Goal: Task Accomplishment & Management: Use online tool/utility

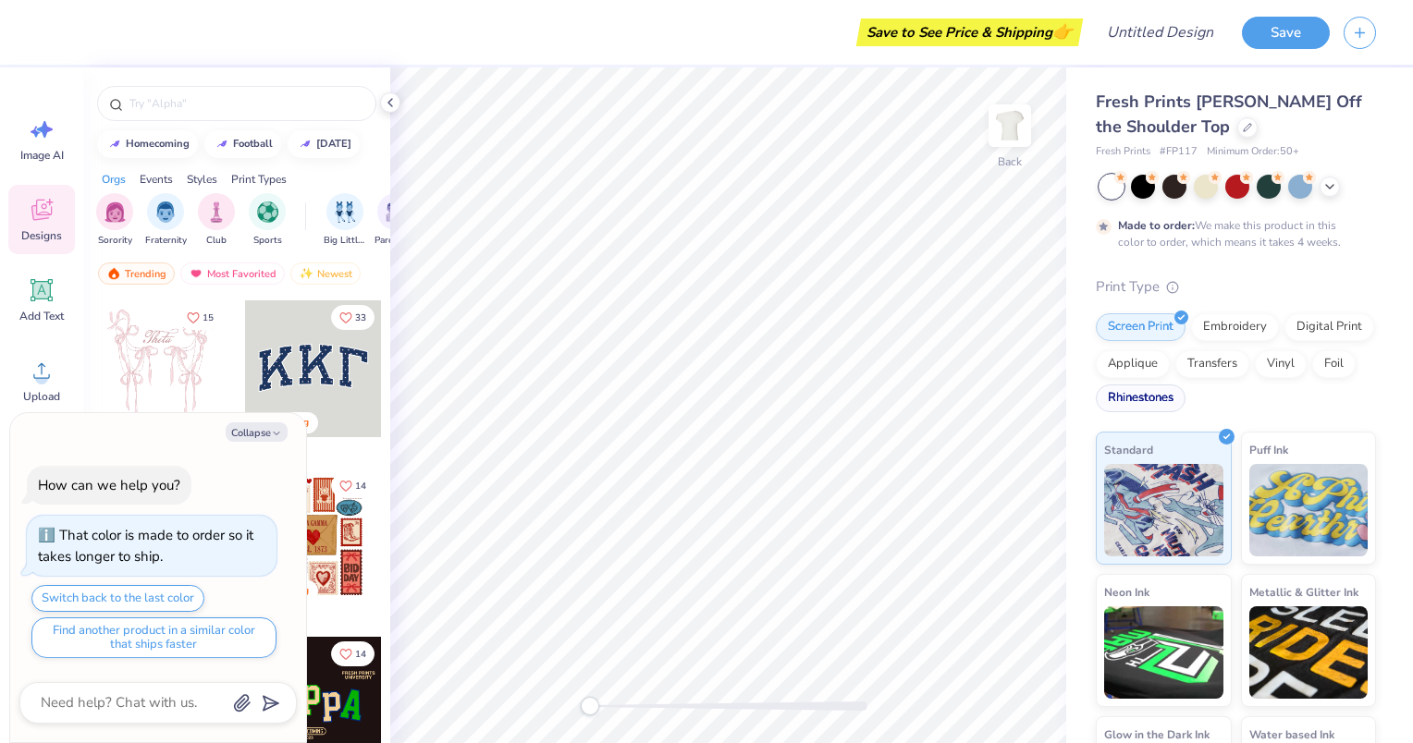
click at [1185, 391] on div "Rhinestones" at bounding box center [1141, 399] width 90 height 28
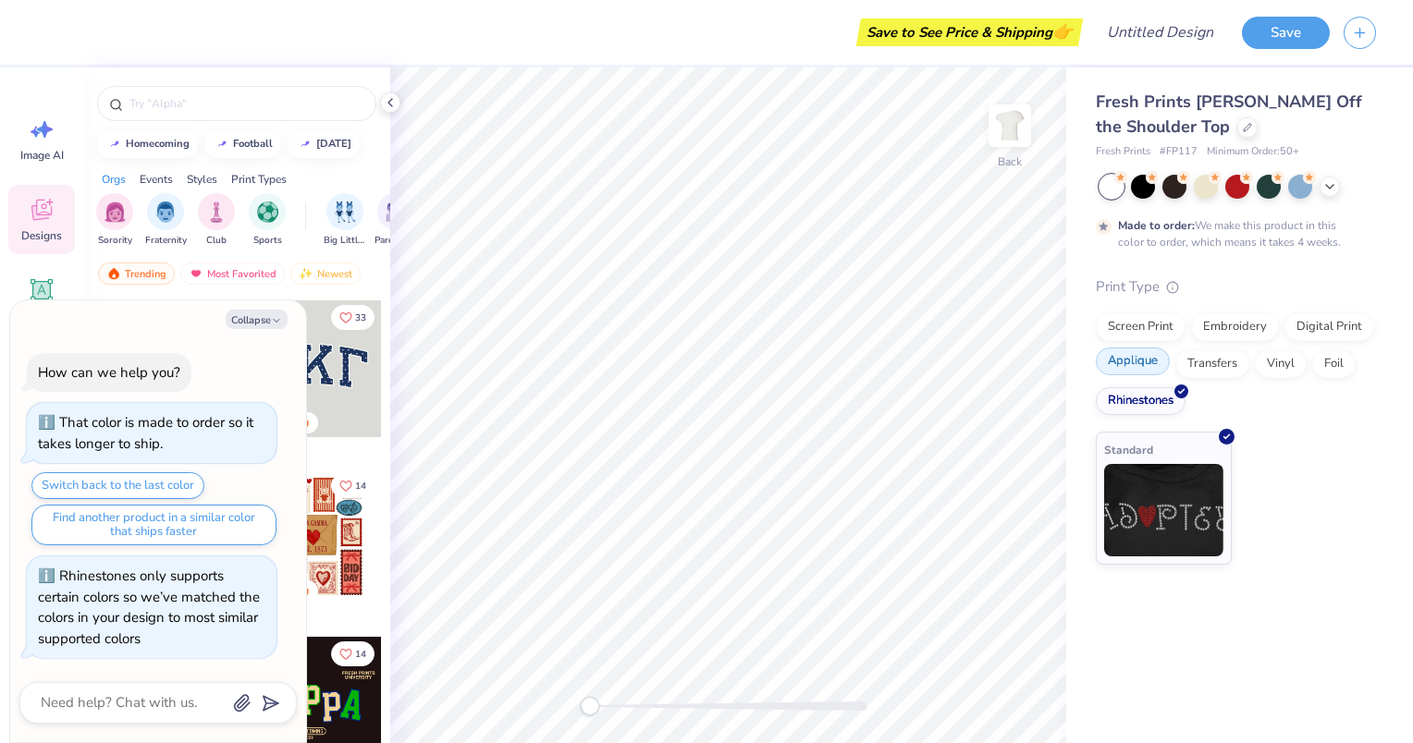
click at [1117, 363] on div "Applique" at bounding box center [1133, 362] width 74 height 28
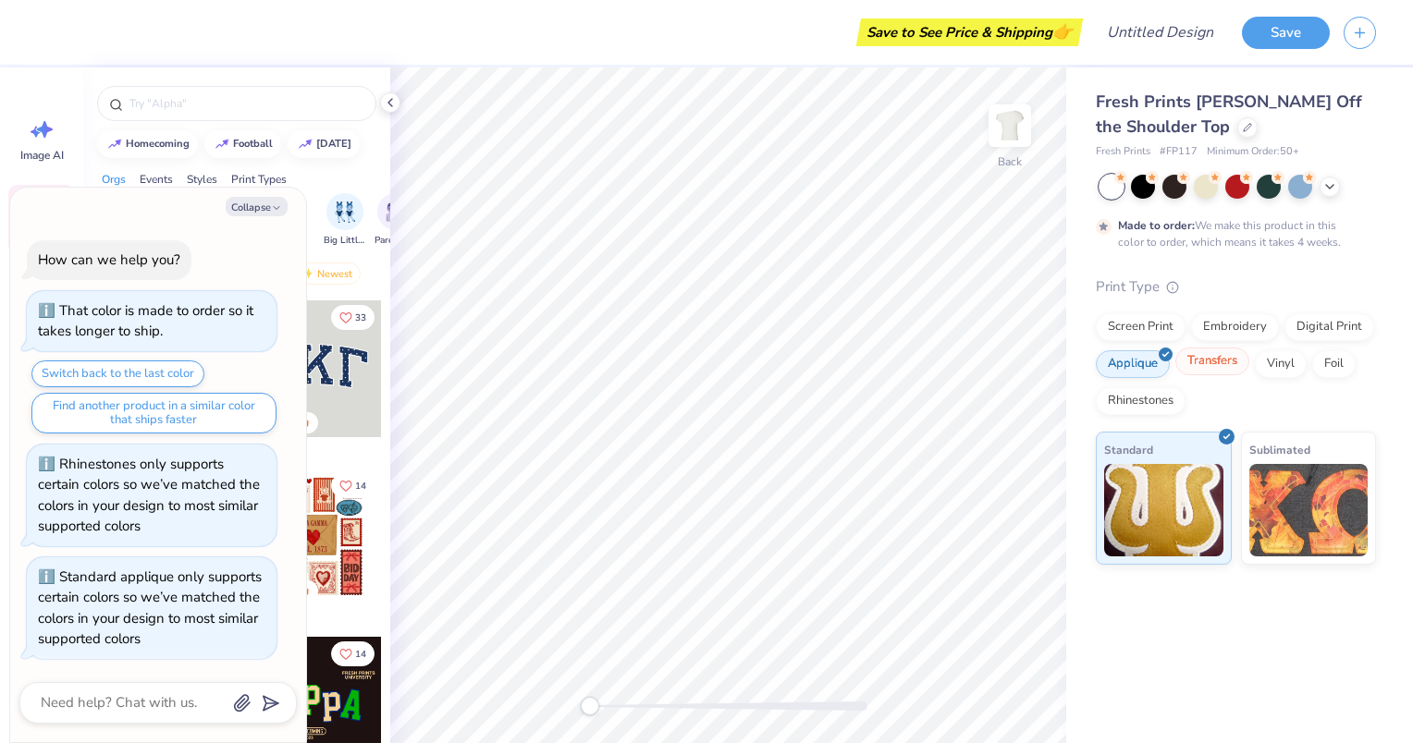
click at [1210, 353] on div "Transfers" at bounding box center [1212, 362] width 74 height 28
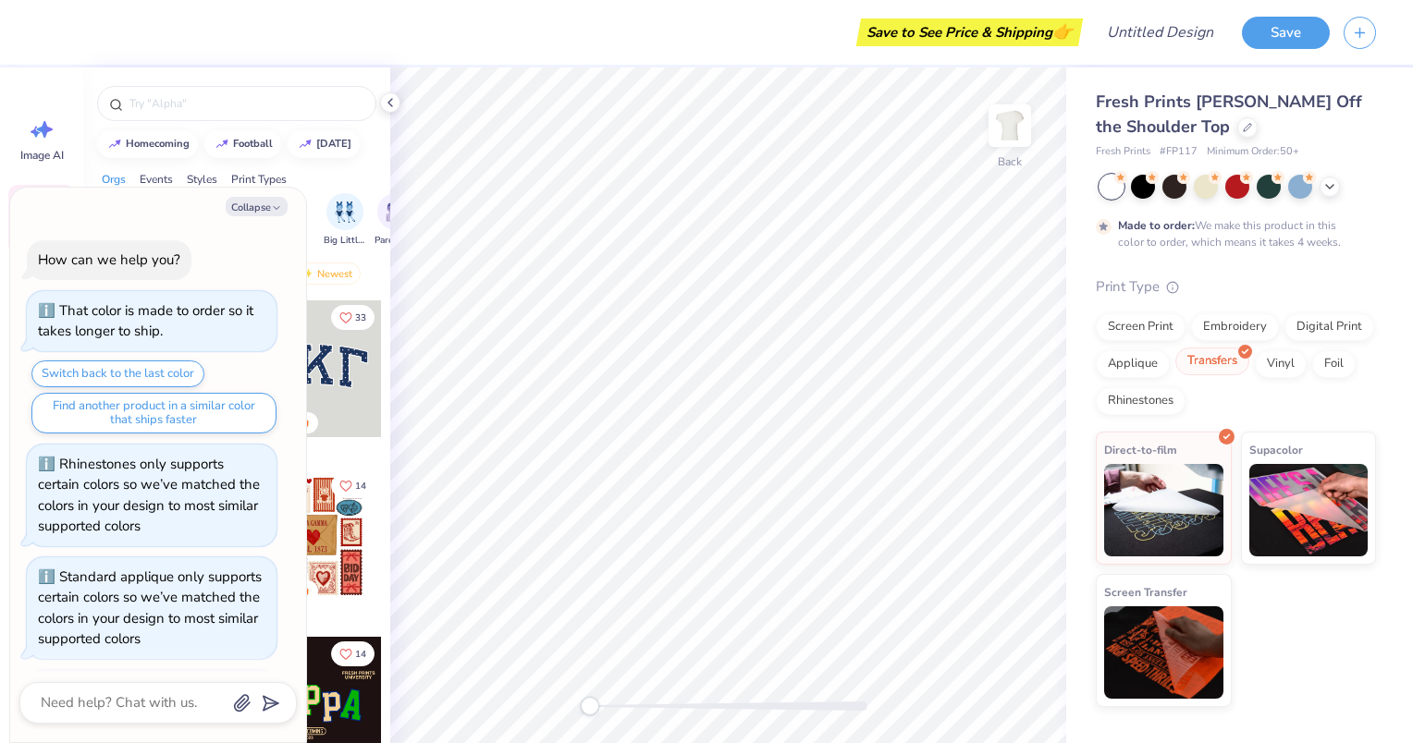
scroll to position [111, 0]
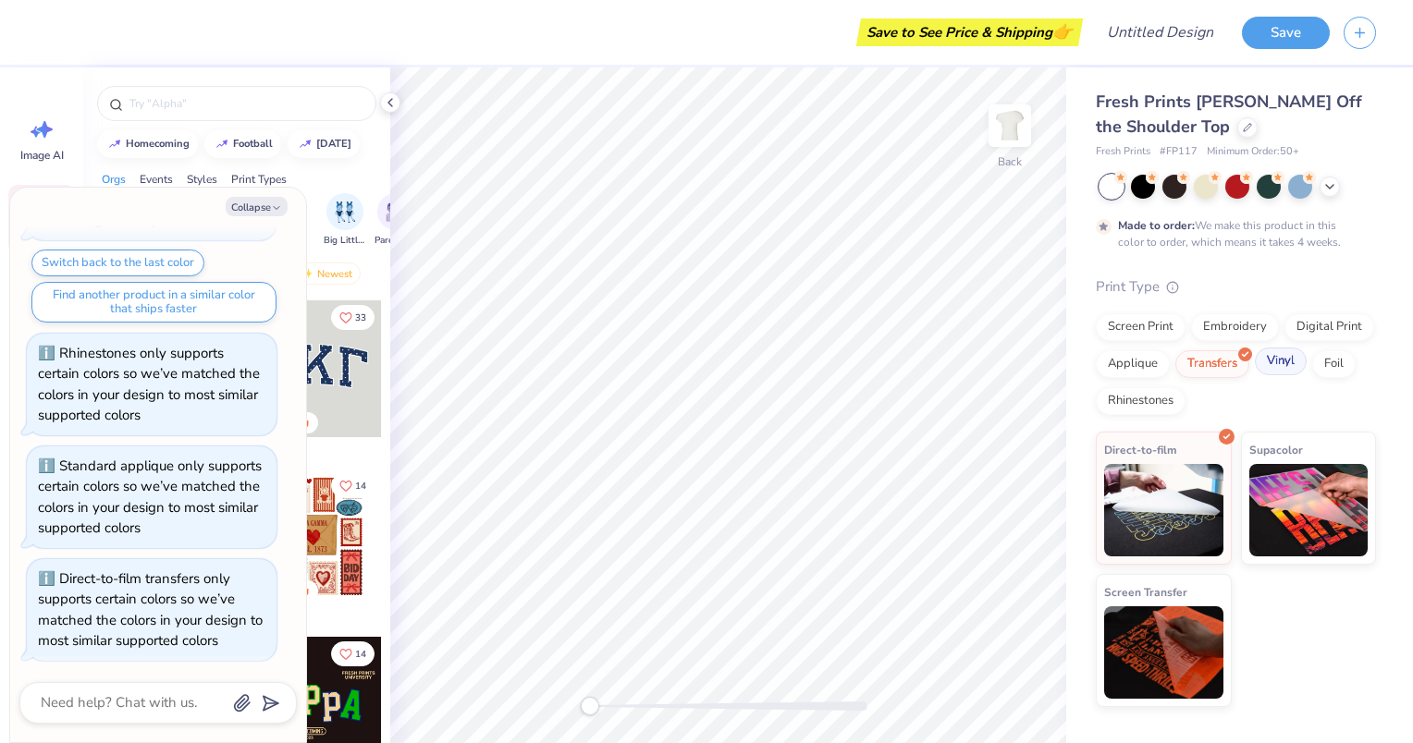
click at [1272, 355] on div "Vinyl" at bounding box center [1281, 362] width 52 height 28
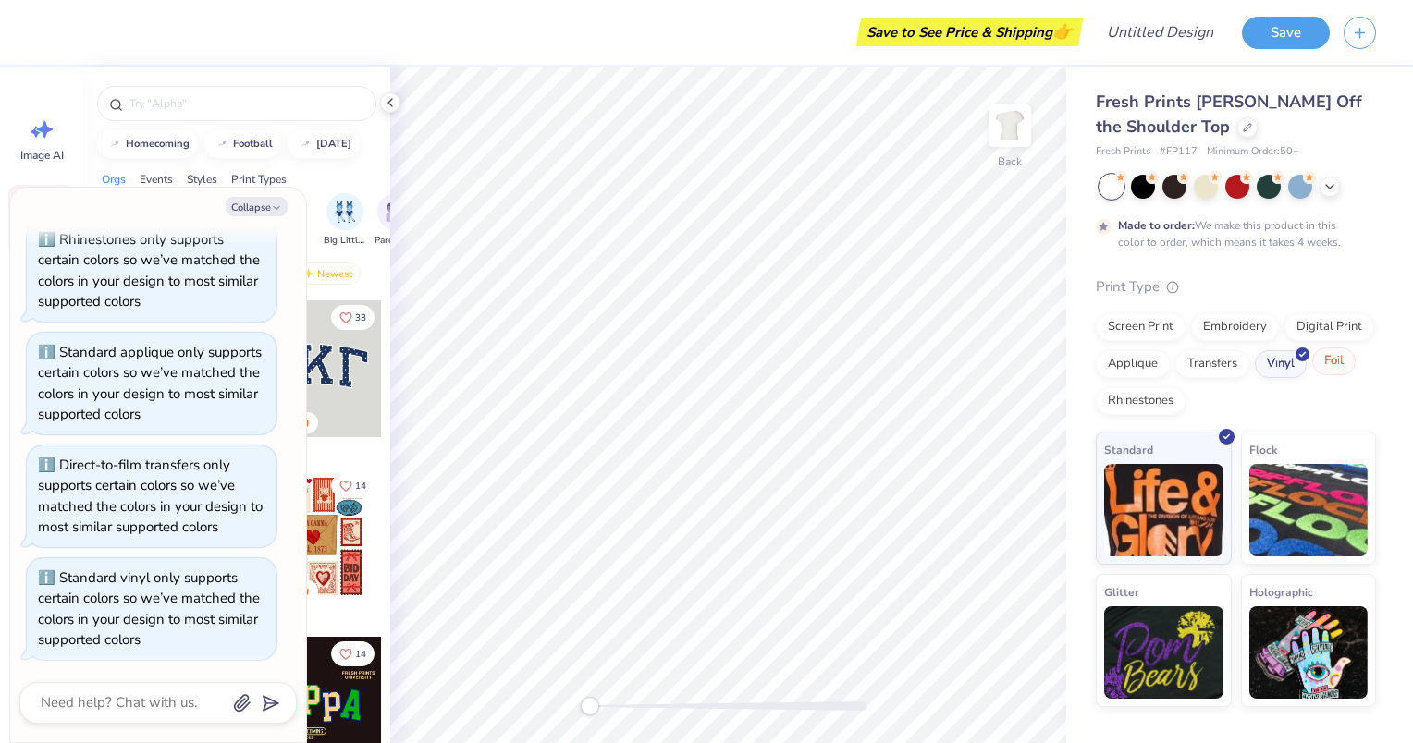
click at [1343, 353] on div at bounding box center [1351, 353] width 16 height 16
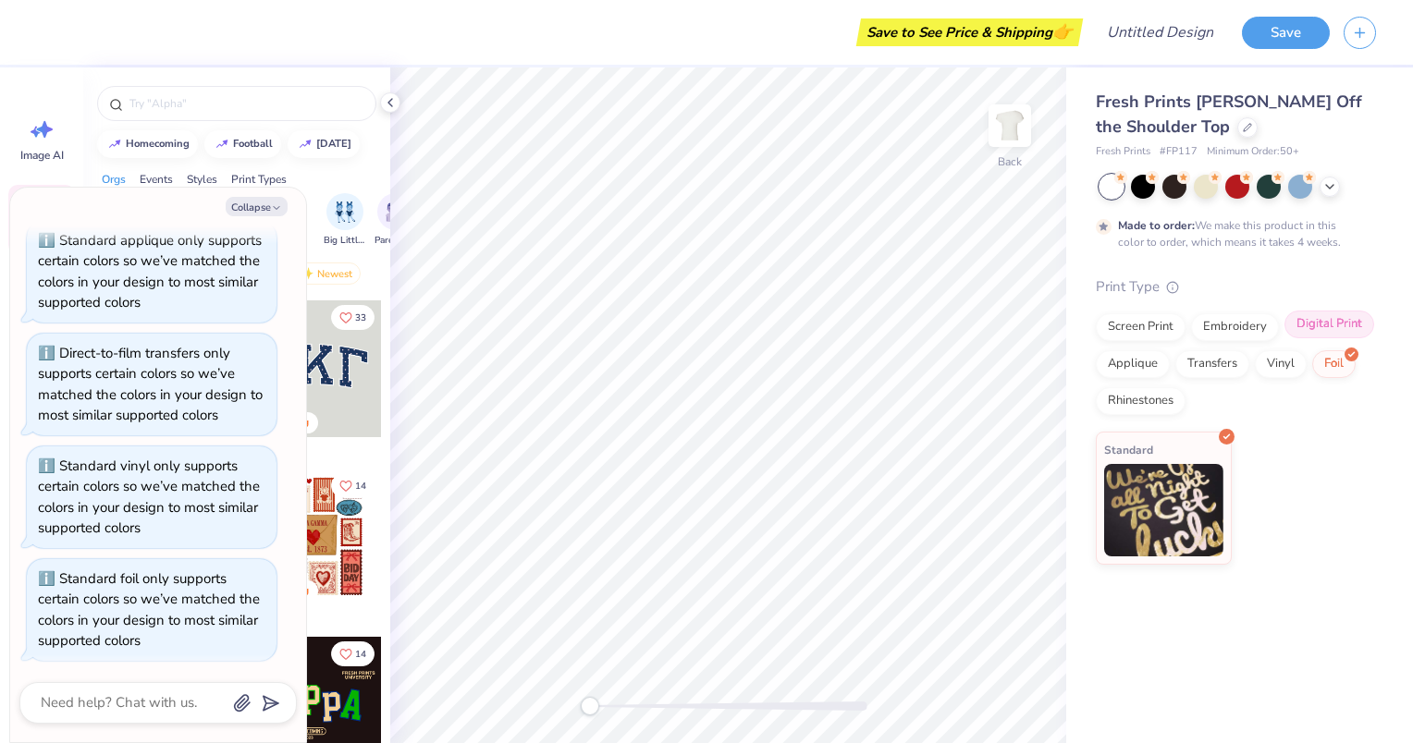
click at [1328, 326] on div "Digital Print" at bounding box center [1329, 325] width 90 height 28
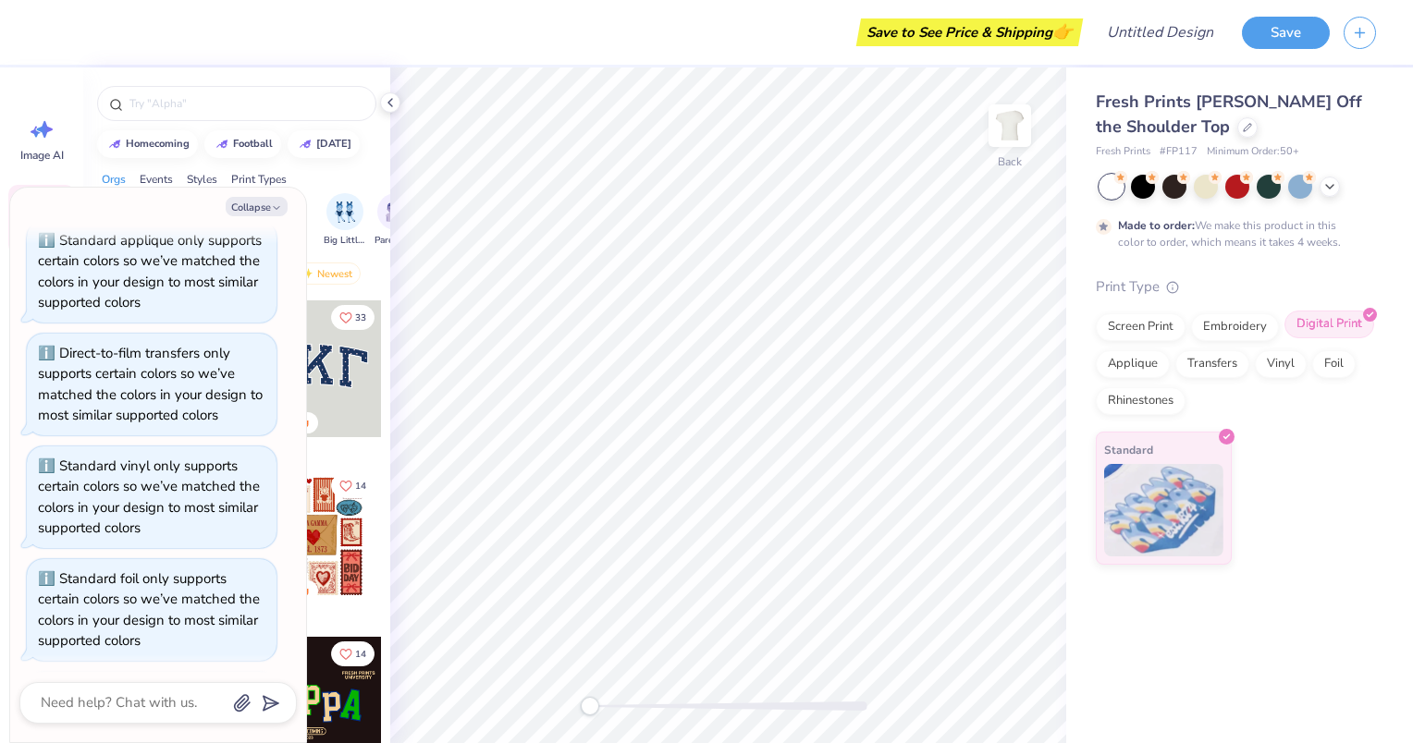
scroll to position [450, 0]
click at [1255, 327] on div "Embroidery" at bounding box center [1235, 325] width 88 height 28
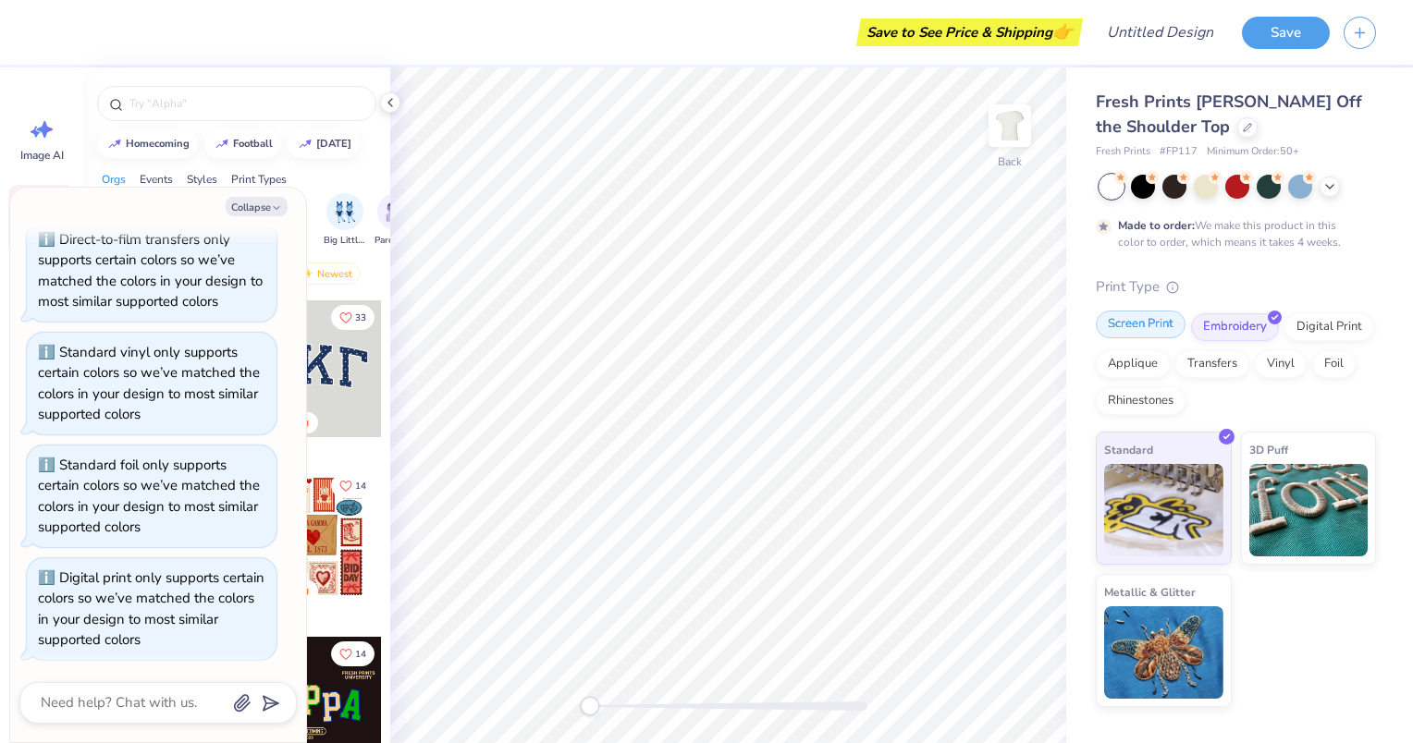
click at [1162, 325] on div "Screen Print" at bounding box center [1141, 325] width 90 height 28
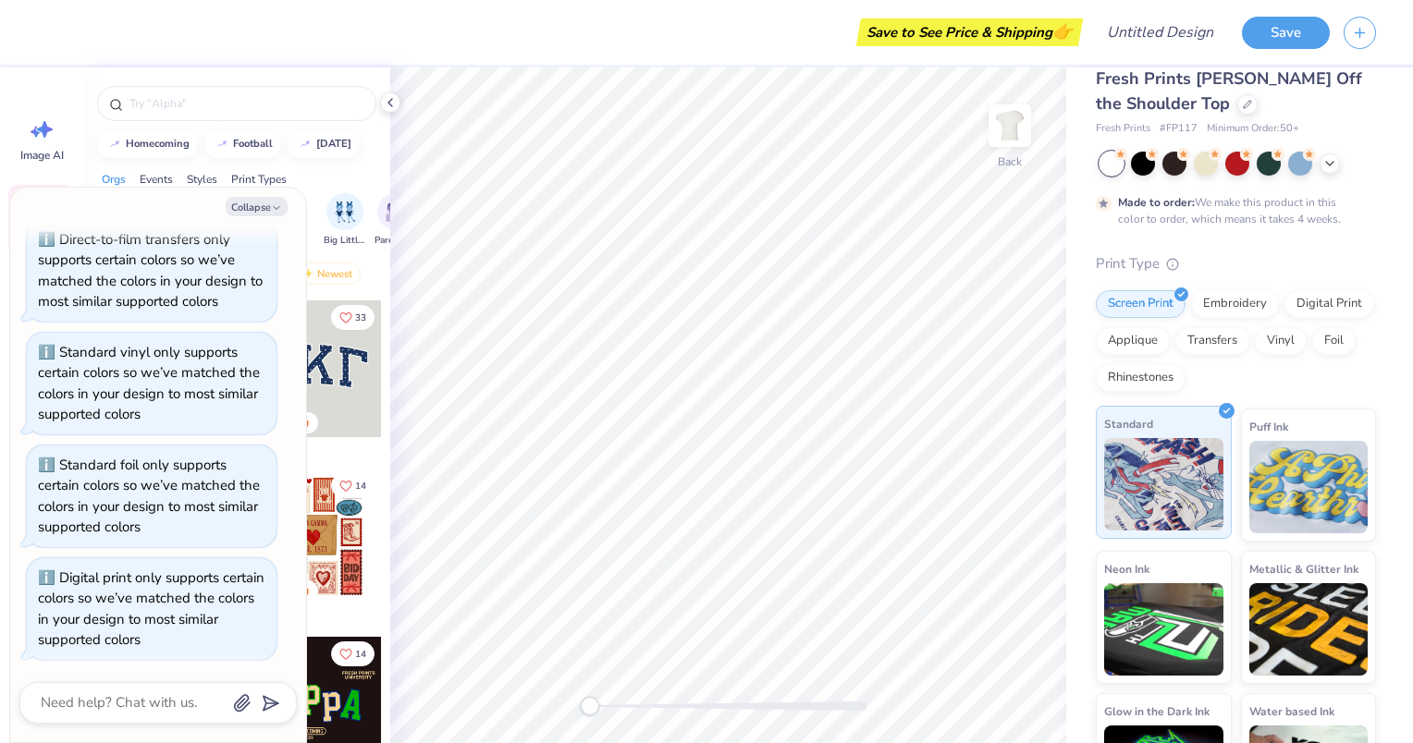
scroll to position [0, 0]
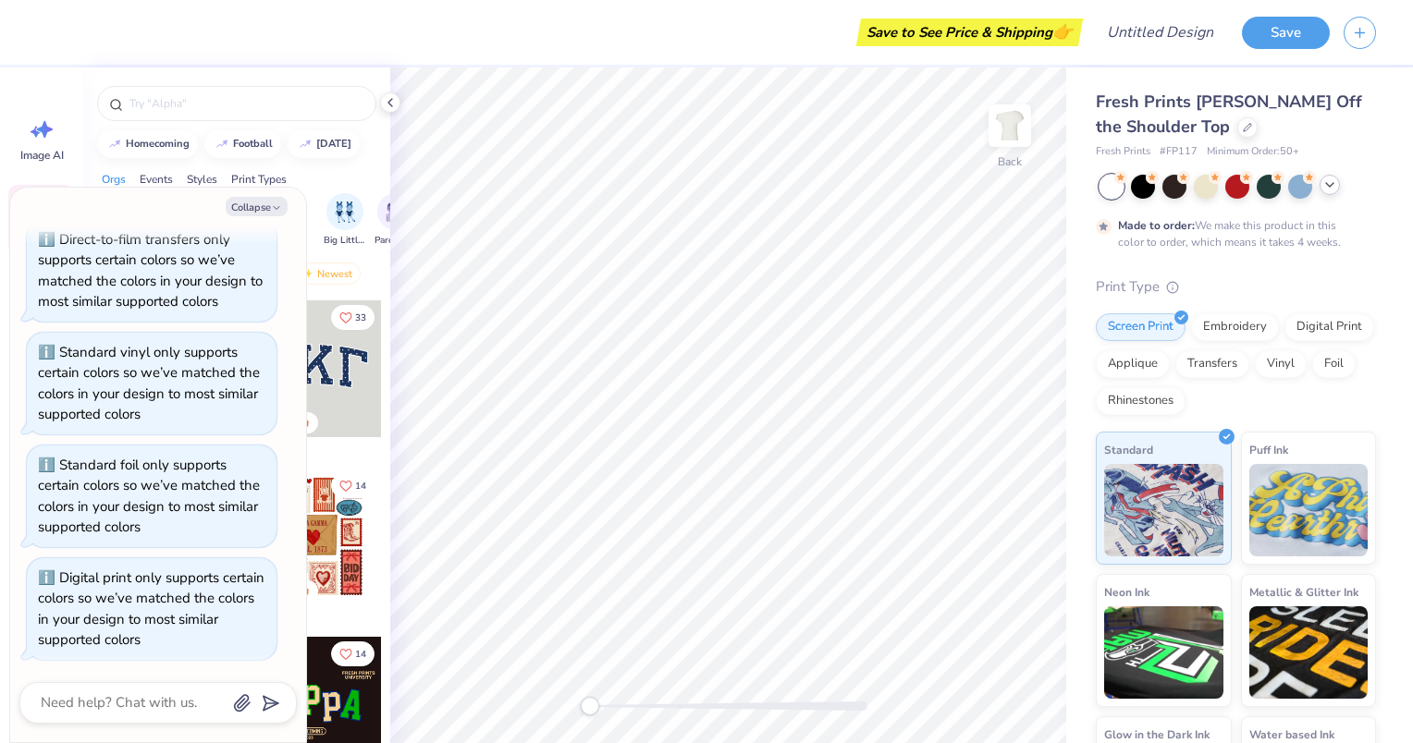
click at [1333, 188] on icon at bounding box center [1329, 185] width 15 height 15
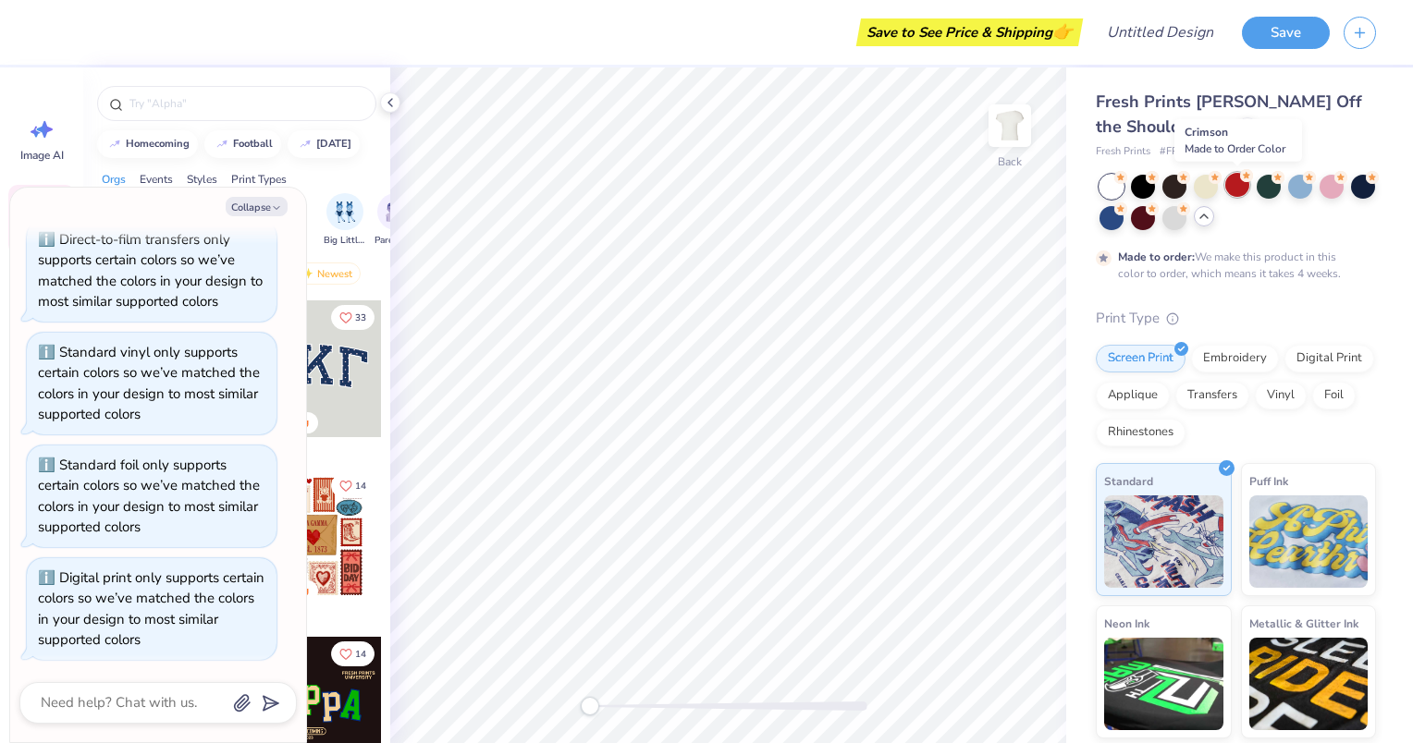
click at [1237, 182] on div at bounding box center [1237, 185] width 24 height 24
click at [1186, 217] on div at bounding box center [1174, 216] width 24 height 24
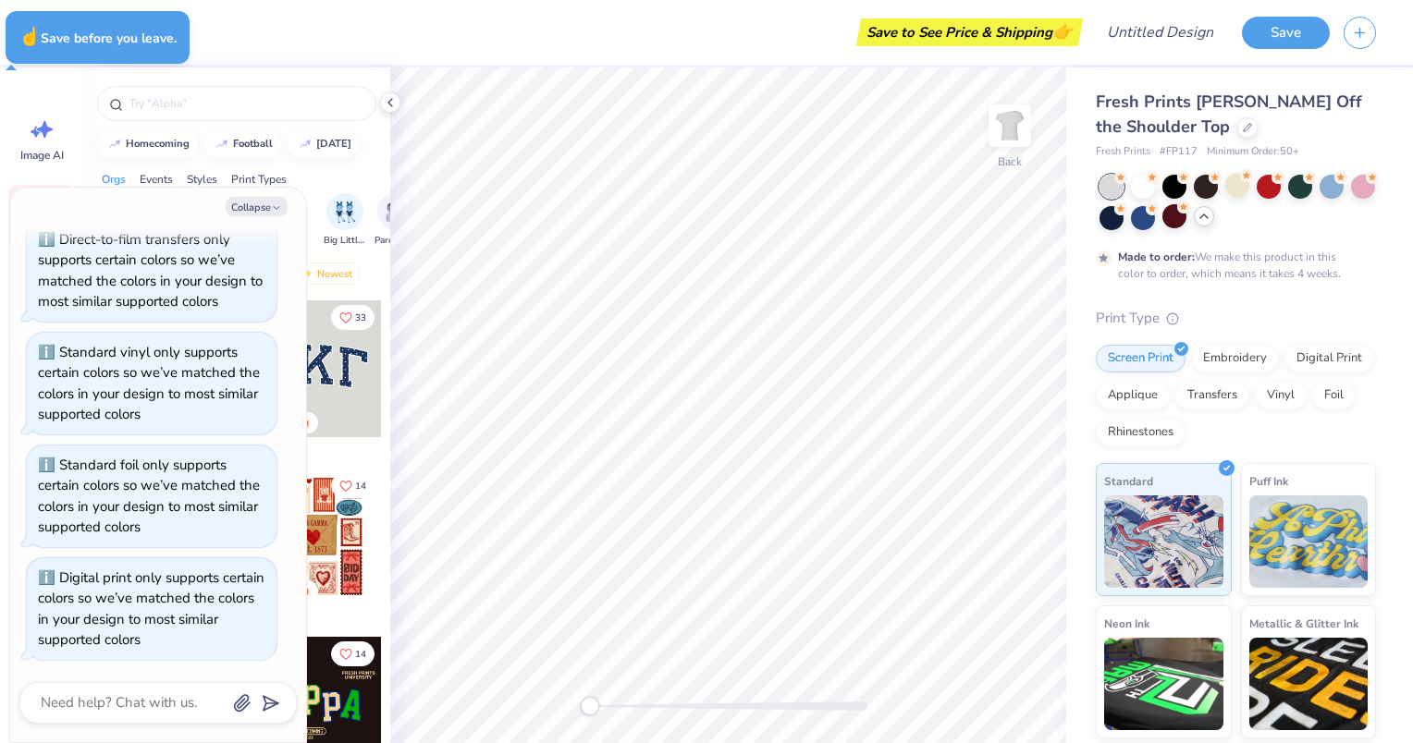
type textarea "x"
